Goal: Task Accomplishment & Management: Use online tool/utility

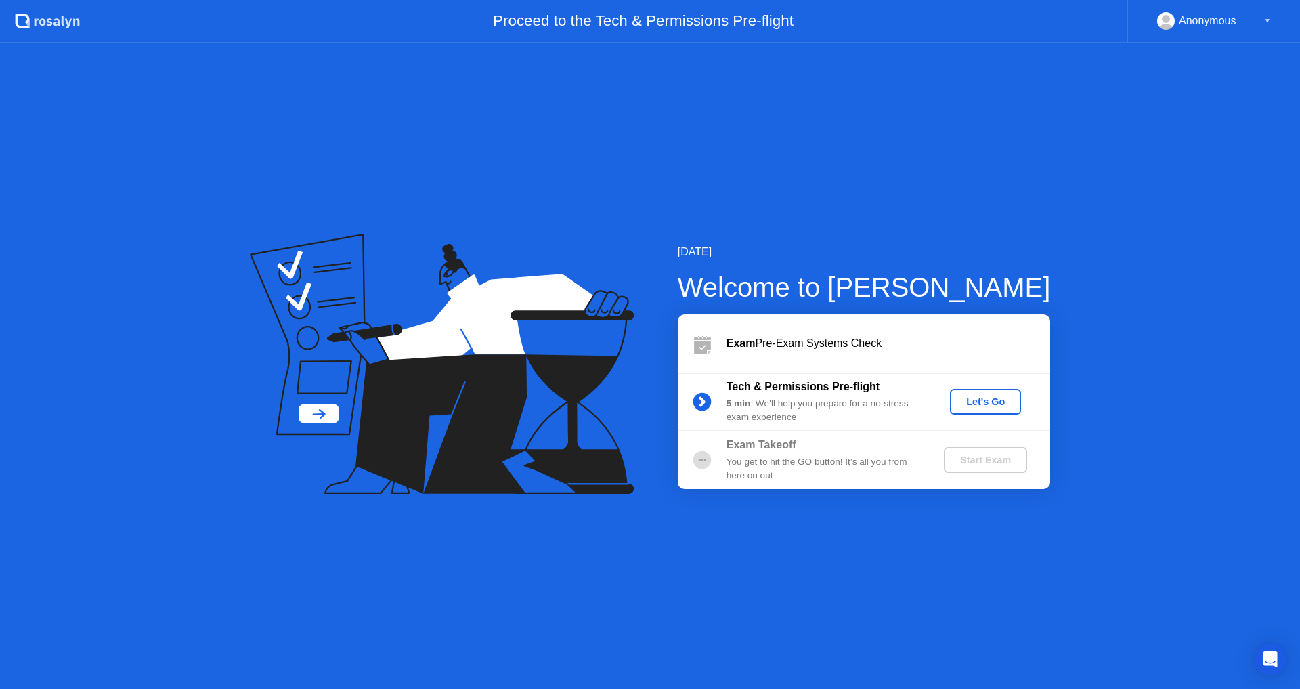
click at [1001, 400] on div "Let's Go" at bounding box center [985, 401] width 60 height 11
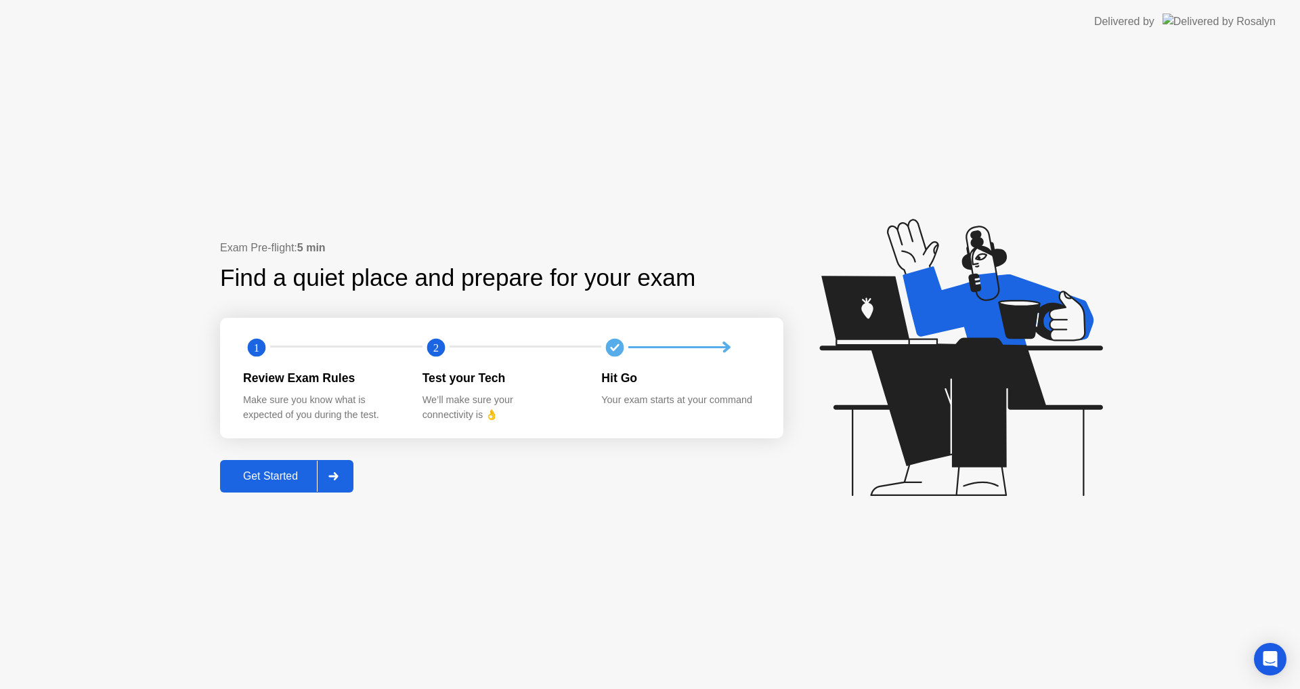
click at [303, 478] on div "Get Started" at bounding box center [270, 476] width 93 height 12
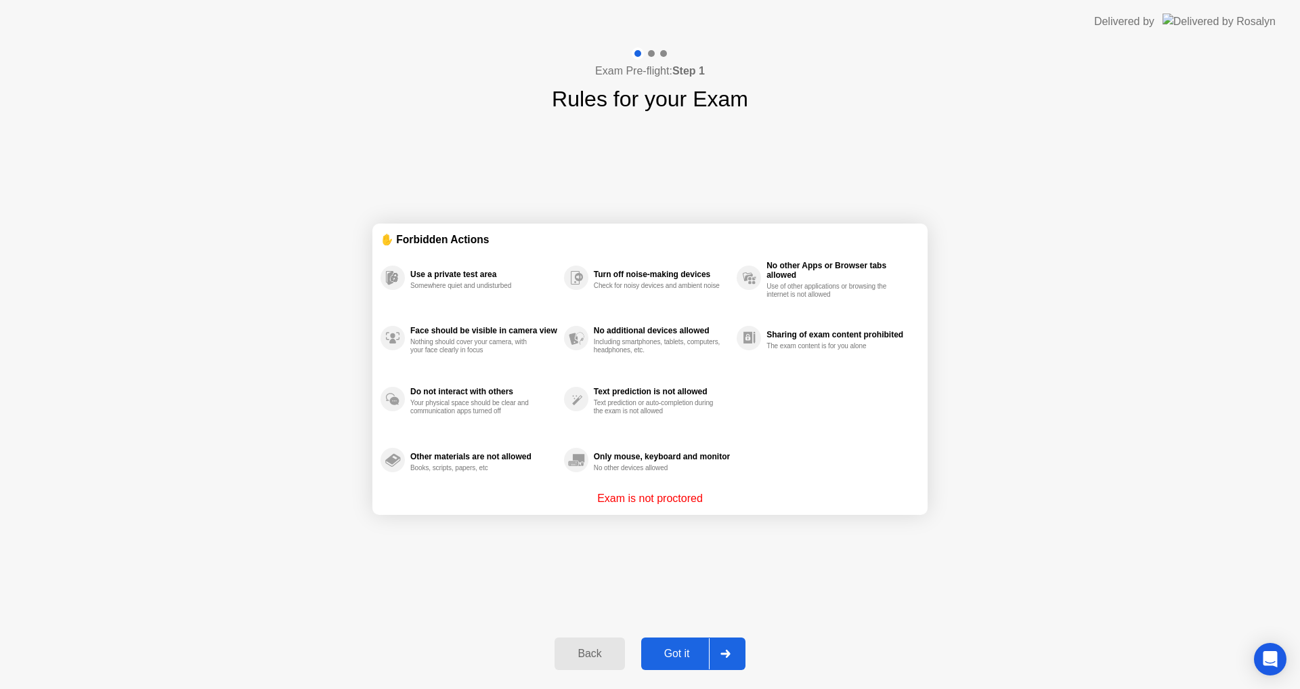
click at [681, 647] on div "Got it" at bounding box center [677, 653] width 64 height 12
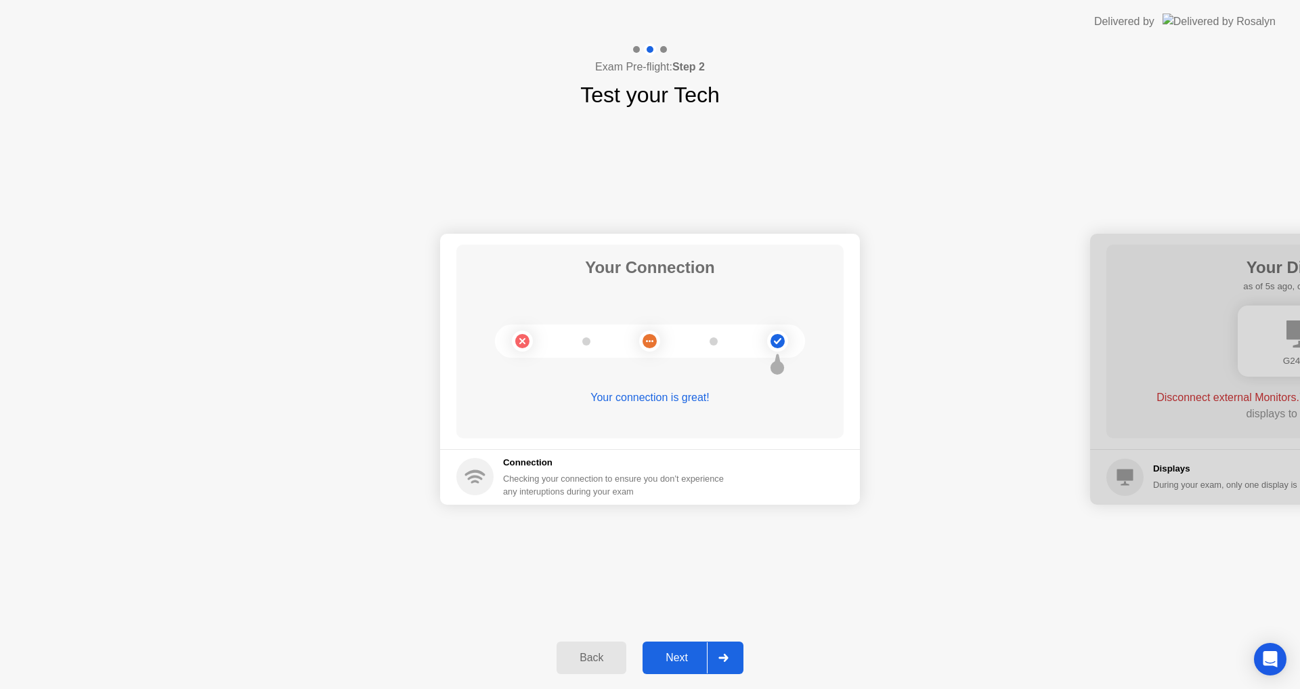
click at [682, 656] on div "Next" at bounding box center [677, 657] width 60 height 12
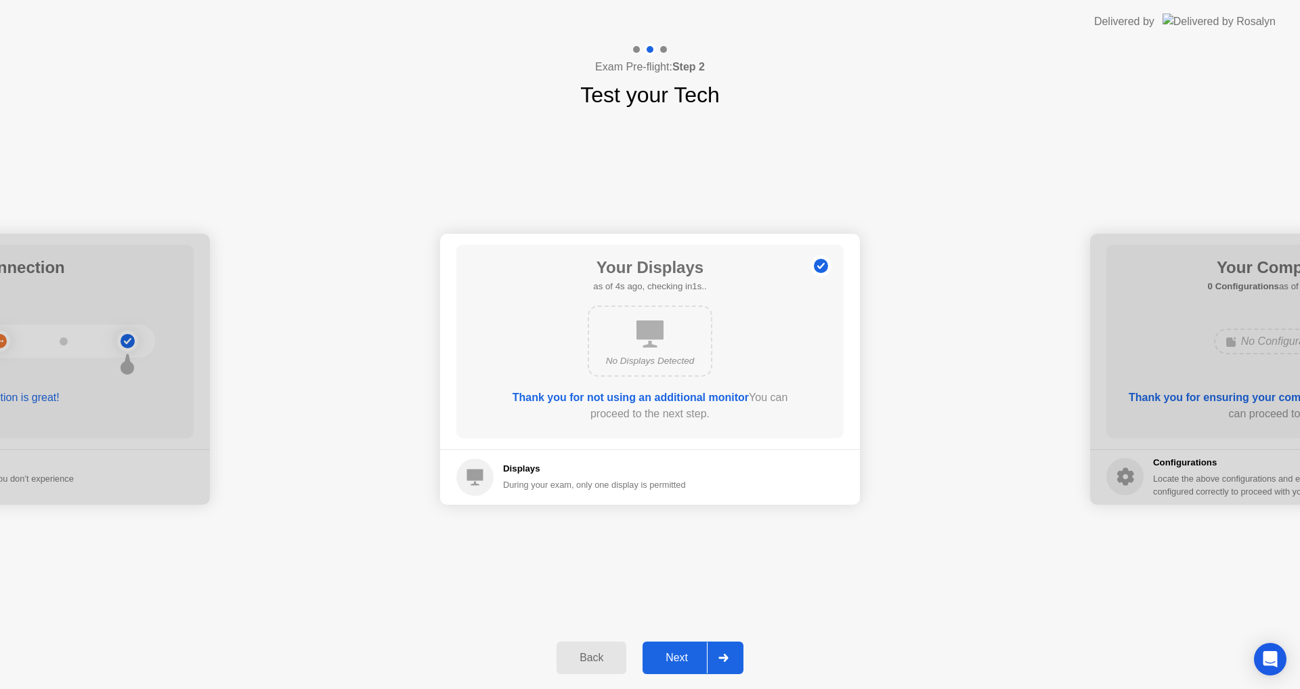
click at [687, 658] on div "Next" at bounding box center [677, 657] width 60 height 12
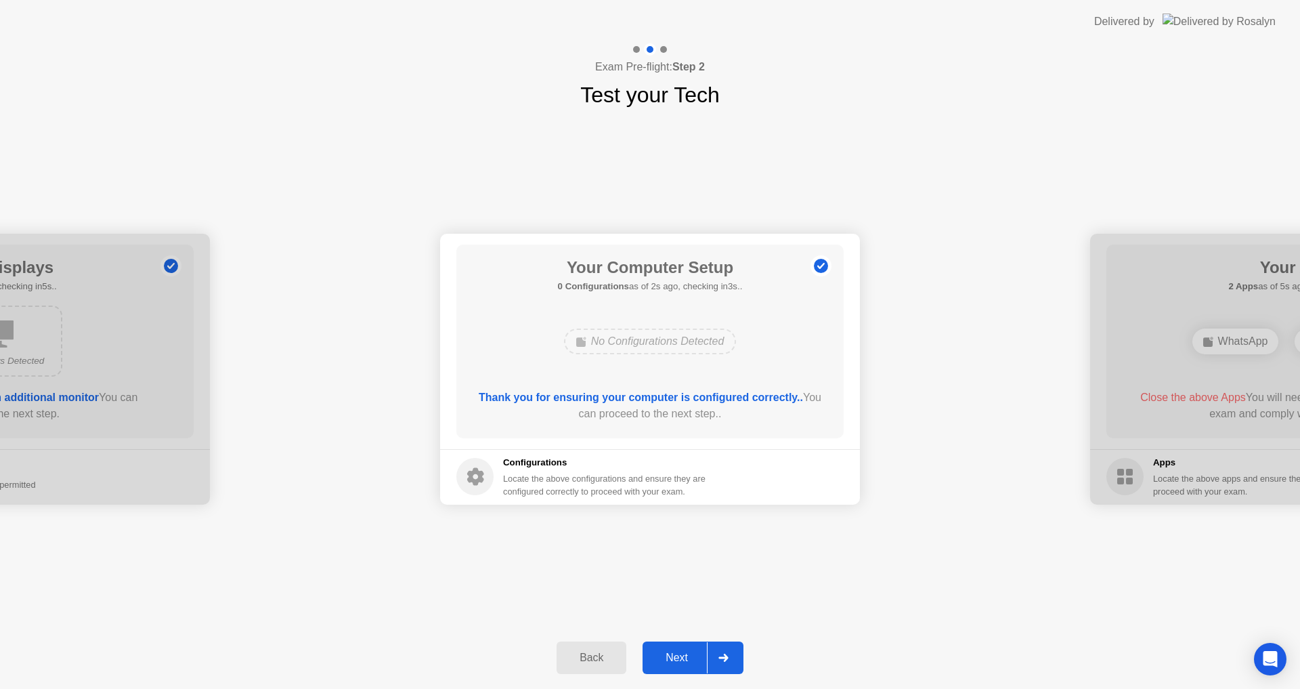
click at [678, 657] on div "Next" at bounding box center [677, 657] width 60 height 12
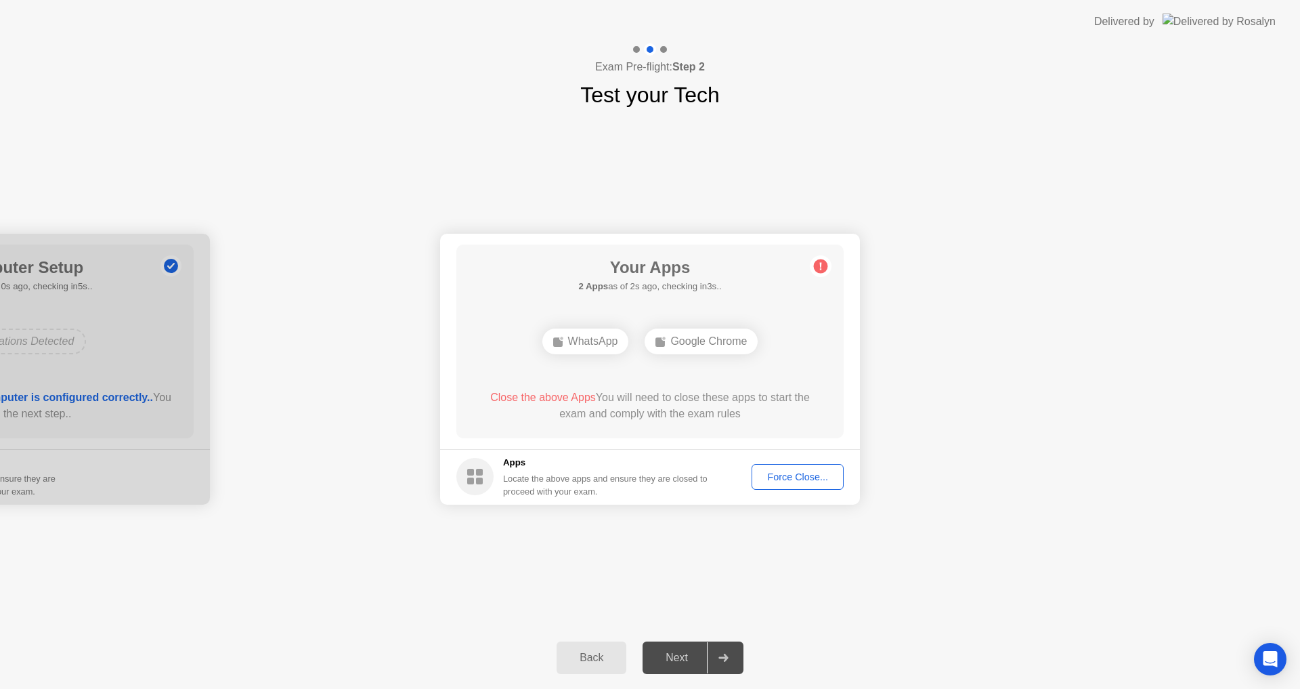
click at [781, 475] on div "Force Close..." at bounding box center [797, 476] width 83 height 11
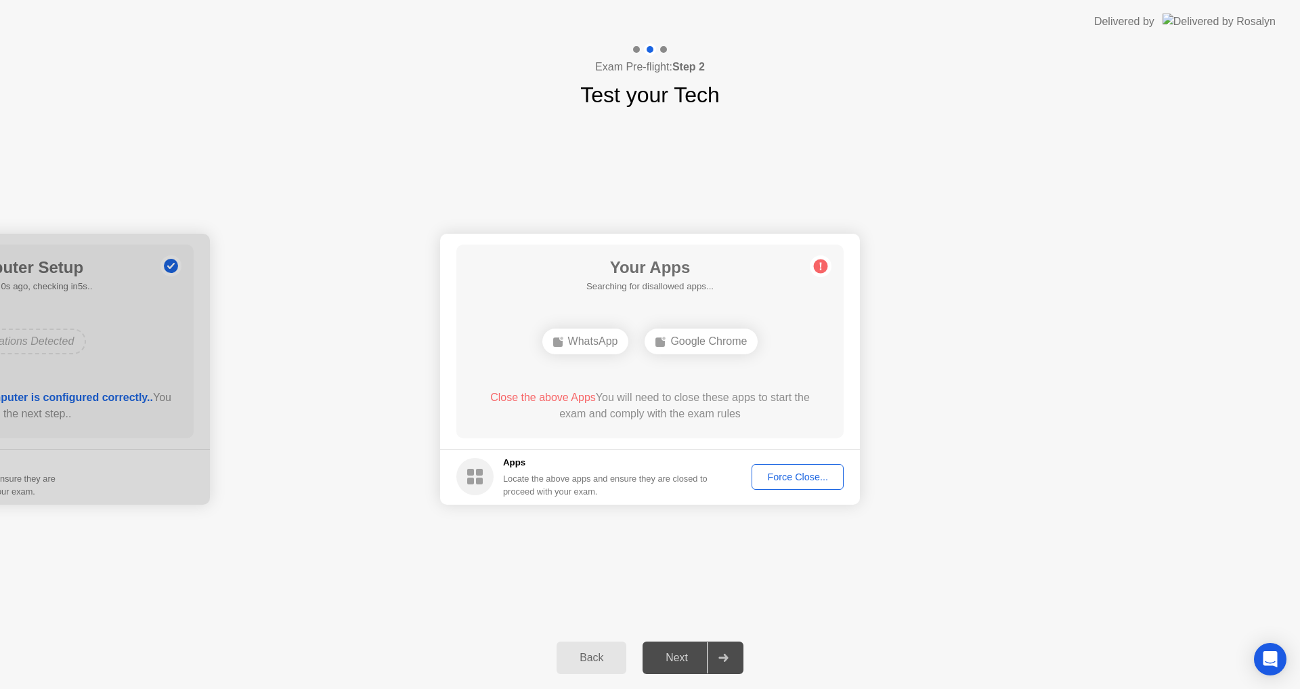
click at [791, 477] on div "Force Close..." at bounding box center [797, 476] width 83 height 11
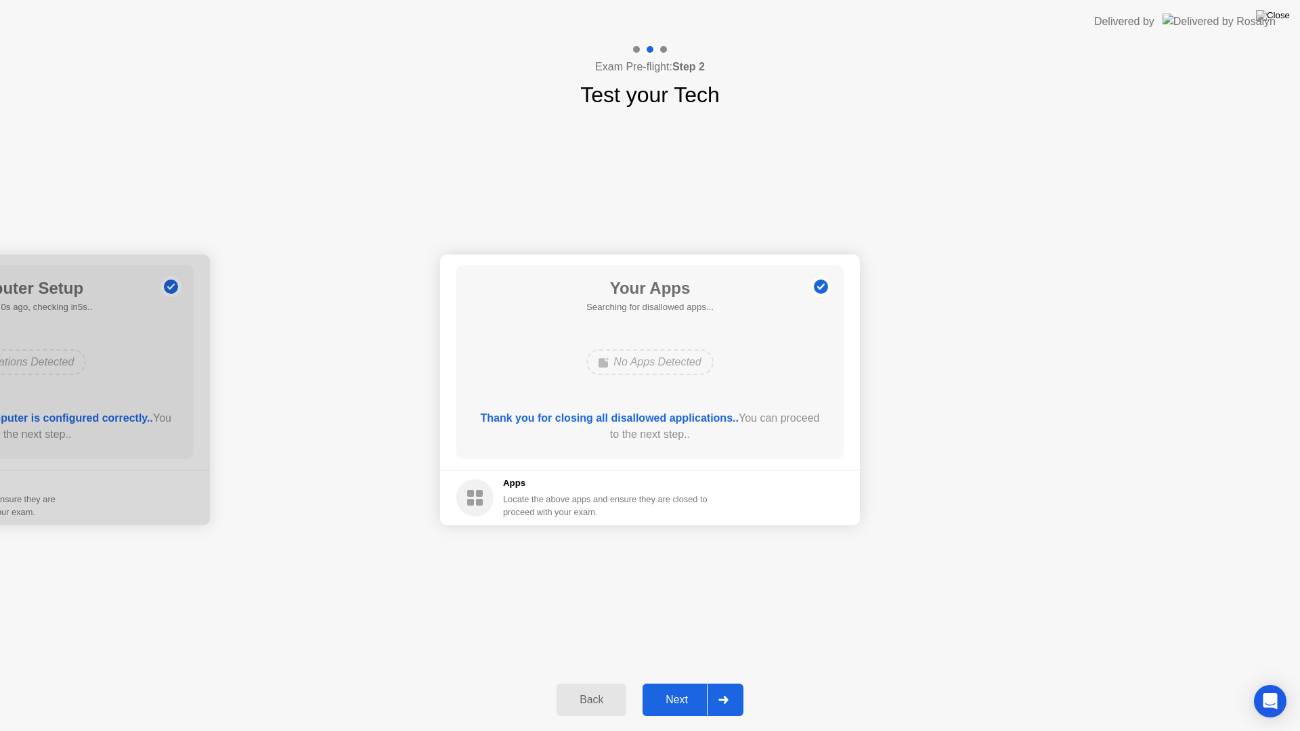
click at [678, 688] on div "Next" at bounding box center [677, 700] width 60 height 12
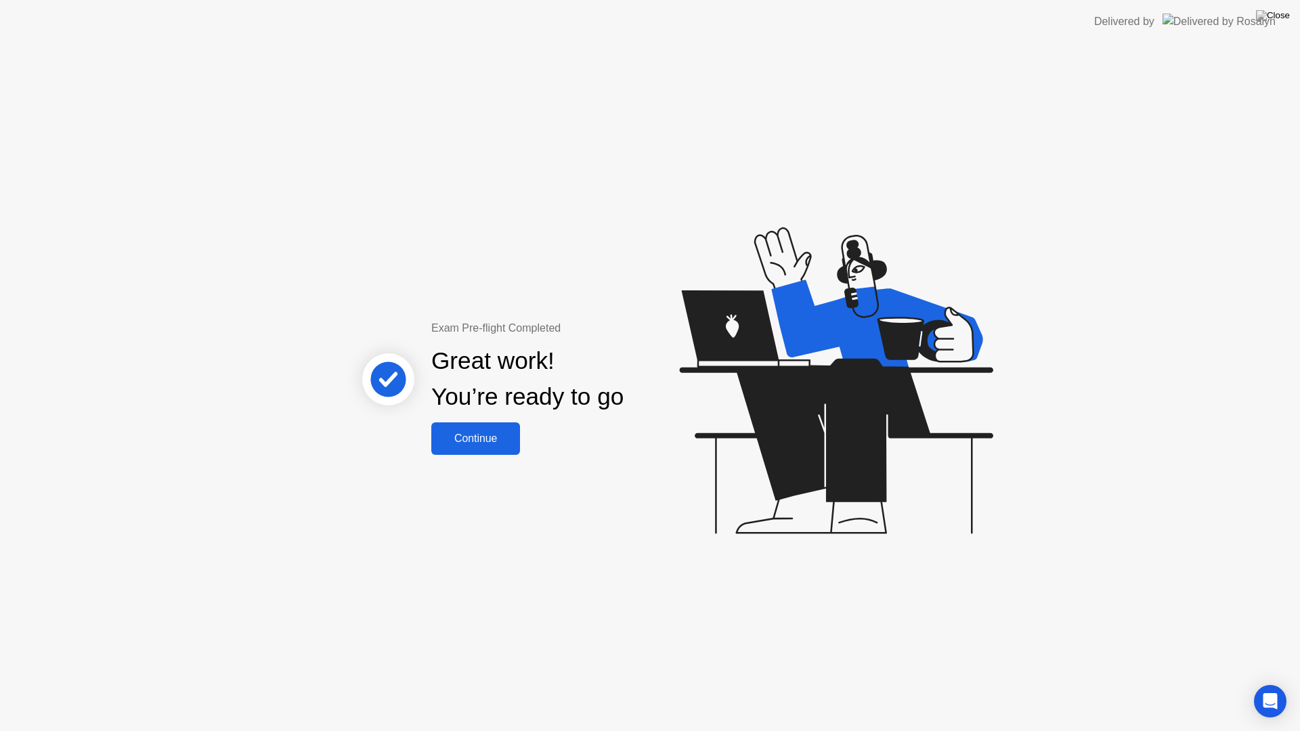
click at [481, 435] on div "Continue" at bounding box center [475, 439] width 81 height 12
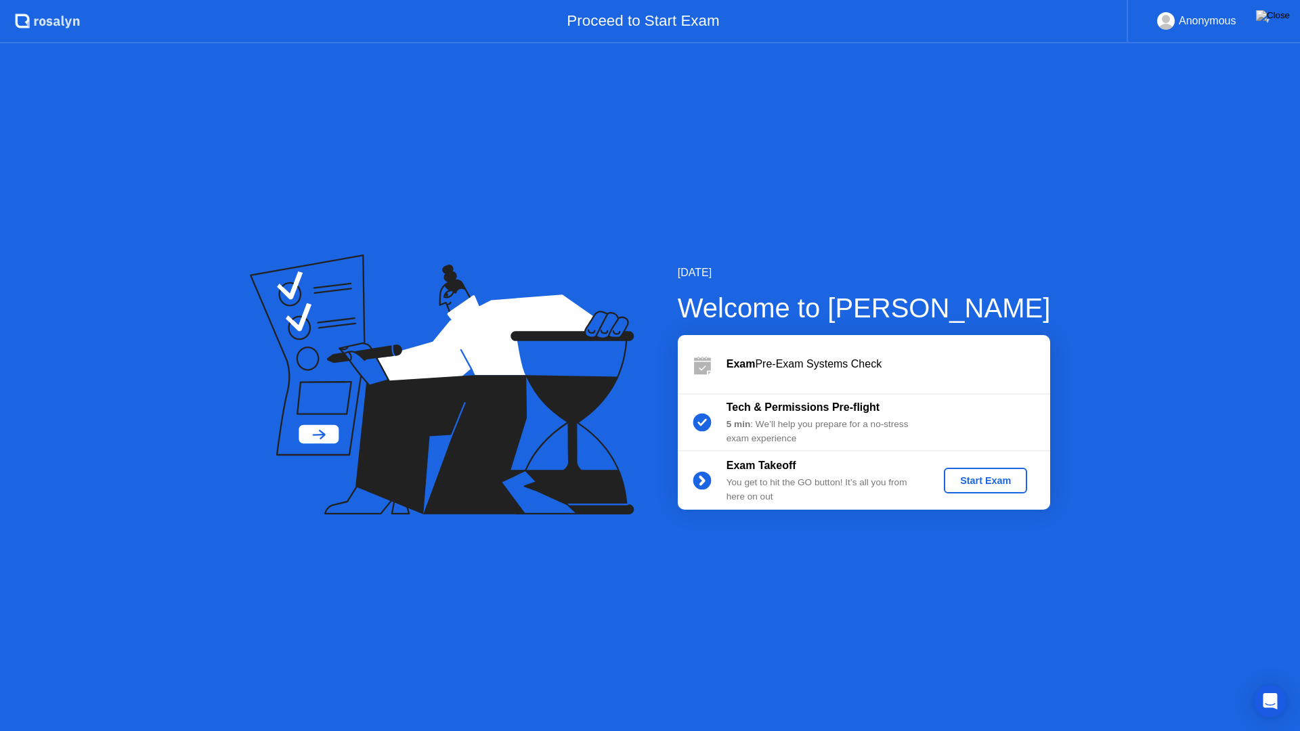
click at [992, 477] on div "Start Exam" at bounding box center [985, 480] width 72 height 11
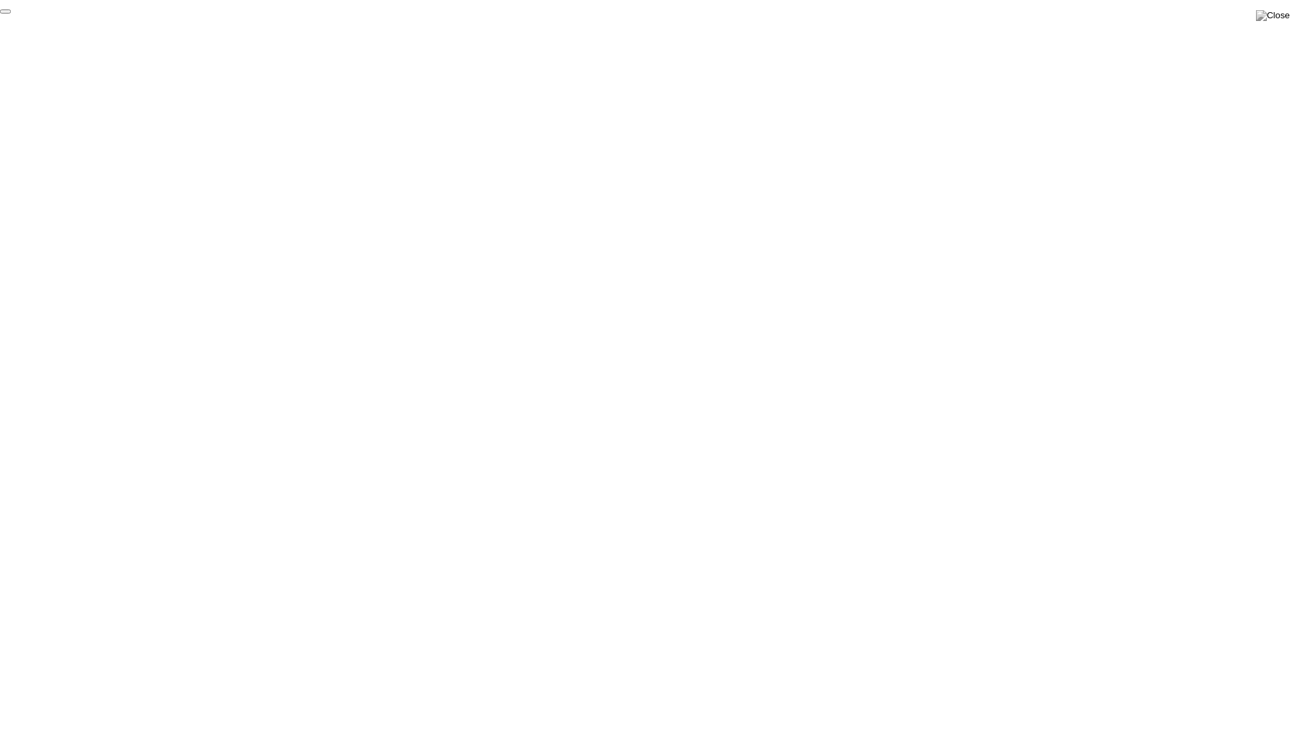
click div "End Proctoring Session"
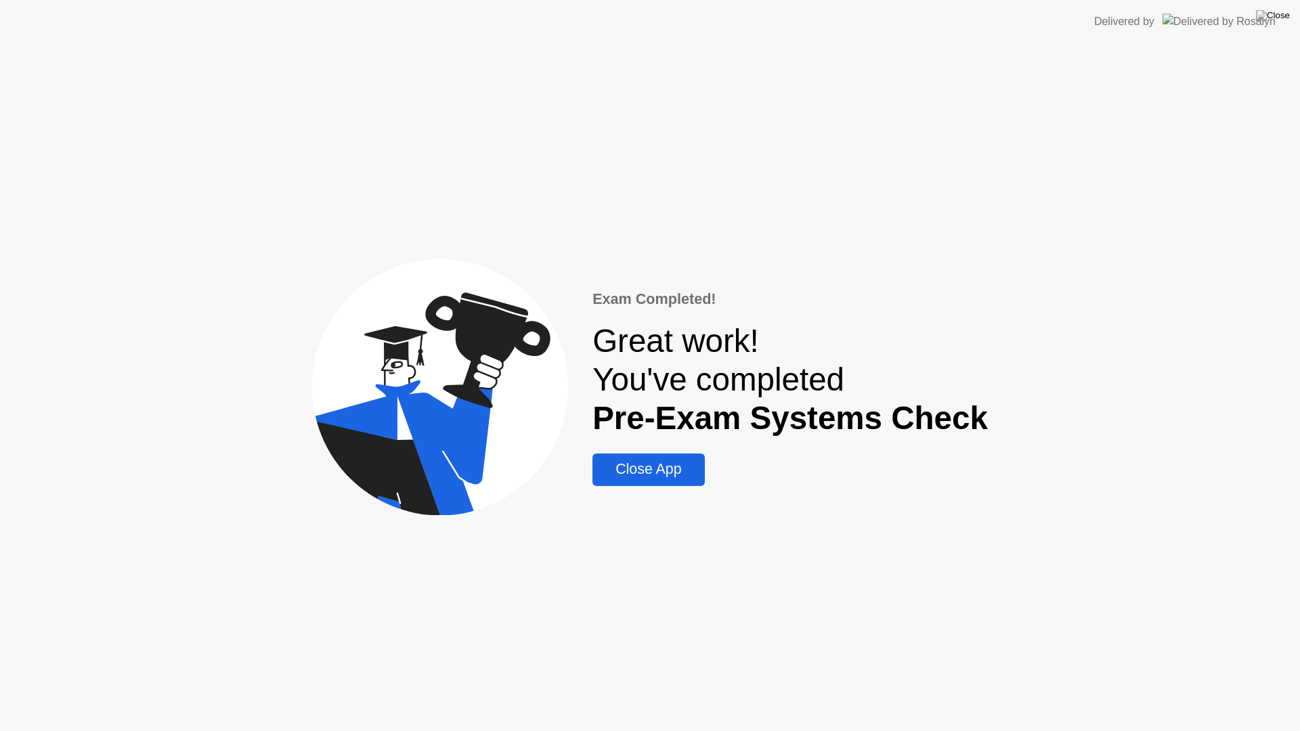
click at [671, 469] on div "Close App" at bounding box center [649, 469] width 104 height 17
